Goal: Information Seeking & Learning: Understand process/instructions

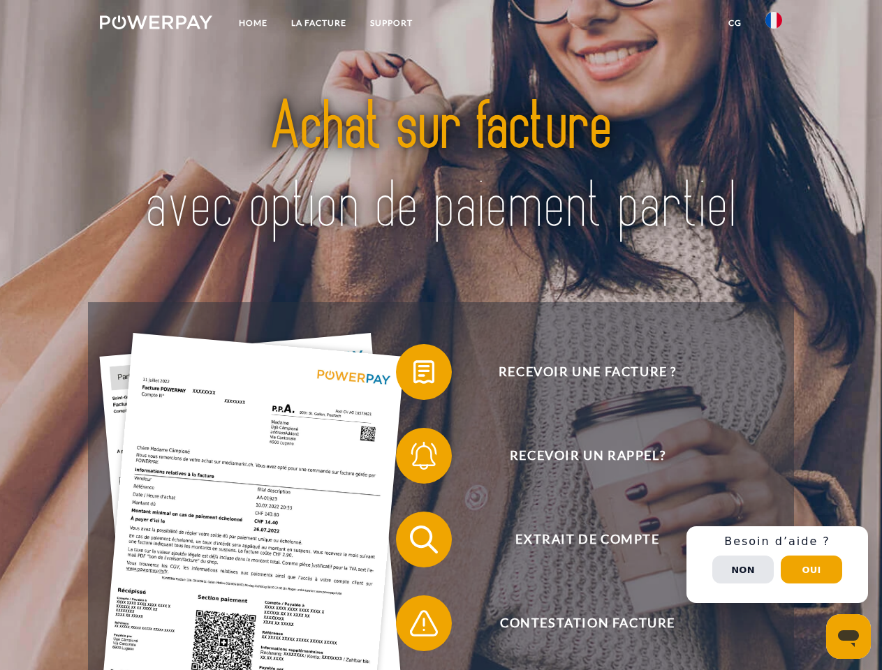
click at [156, 24] on img at bounding box center [156, 22] width 112 height 14
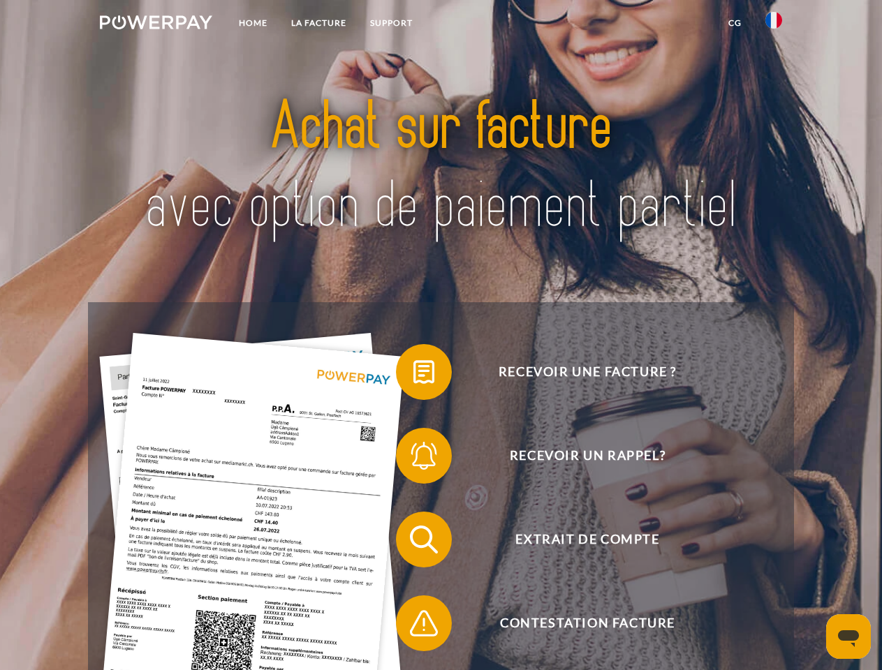
click at [774, 24] on img at bounding box center [773, 20] width 17 height 17
click at [734, 23] on link "CG" at bounding box center [734, 22] width 37 height 25
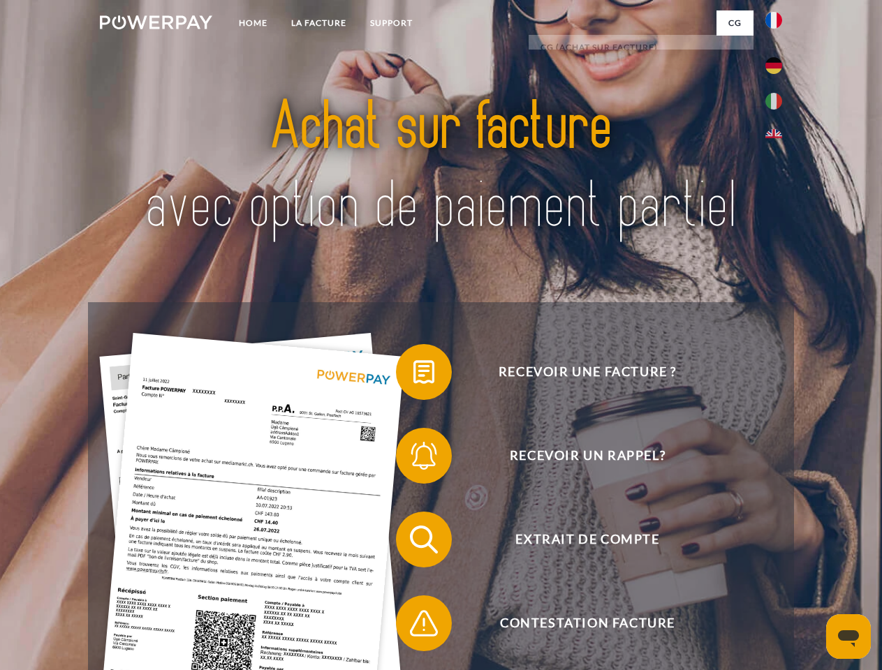
click at [413, 375] on span at bounding box center [403, 372] width 70 height 70
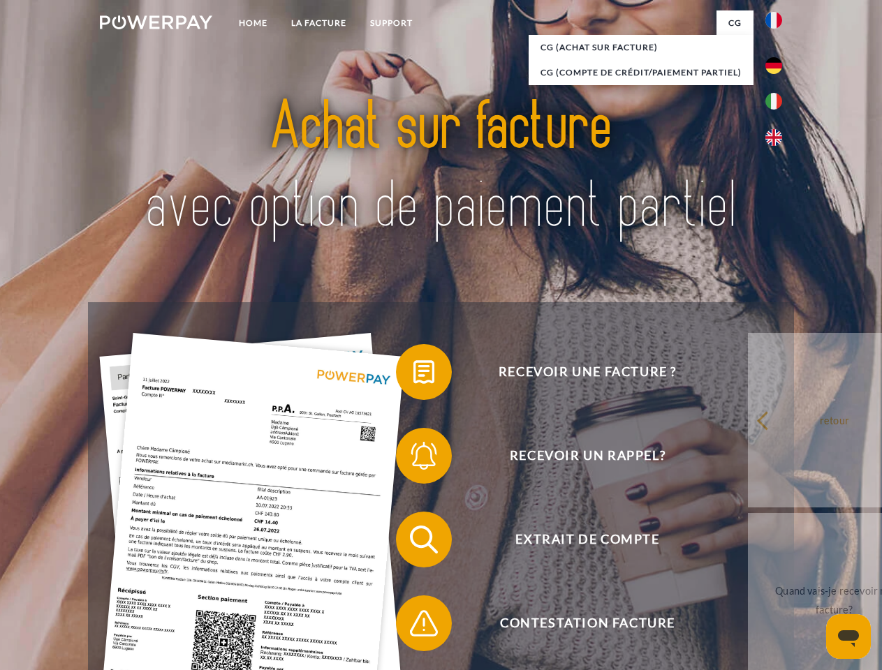
click at [413, 459] on div "Recevoir une facture ? Recevoir un rappel? Extrait de compte retour" at bounding box center [440, 581] width 705 height 559
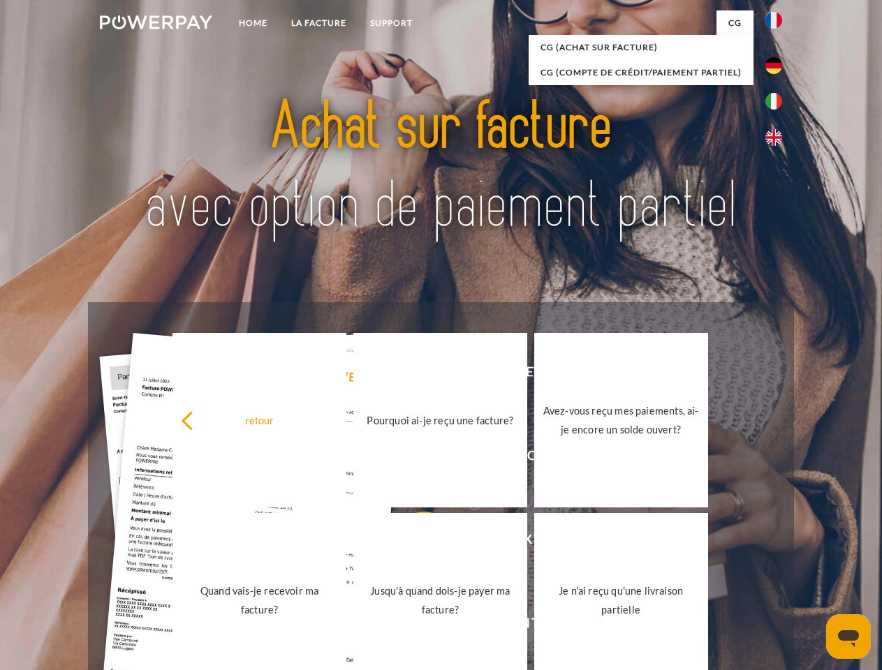
click at [413, 542] on link "Jusqu'à quand dois-je payer ma facture?" at bounding box center [440, 600] width 174 height 175
click at [413, 626] on span at bounding box center [403, 624] width 70 height 70
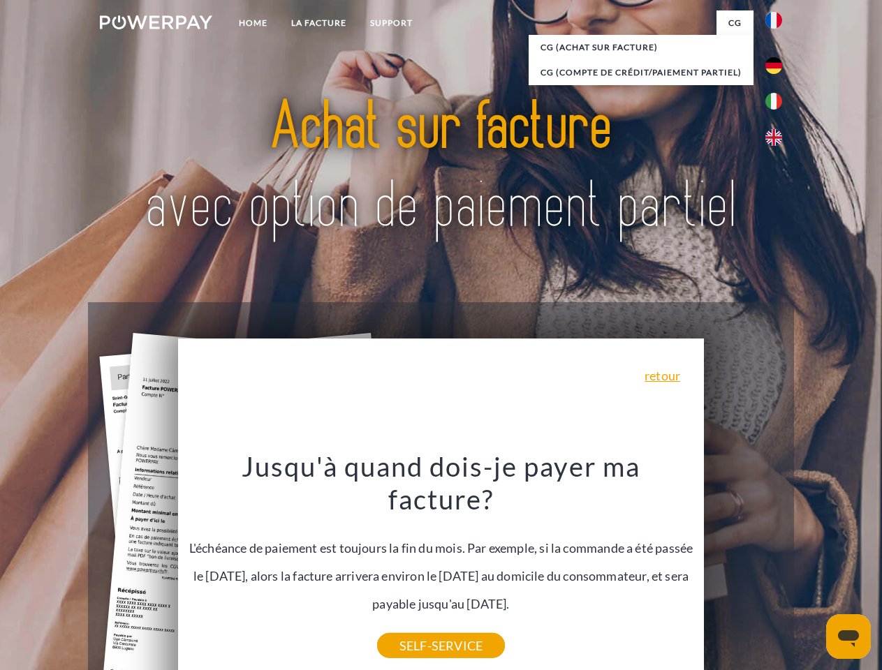
click at [777, 565] on div "Recevoir une facture ? Recevoir un rappel? Extrait de compte retour" at bounding box center [440, 581] width 705 height 559
click at [743, 568] on span "Extrait de compte" at bounding box center [587, 540] width 342 height 56
click at [811, 570] on header "Home LA FACTURE Support" at bounding box center [441, 482] width 882 height 964
